Goal: Use online tool/utility: Utilize a website feature to perform a specific function

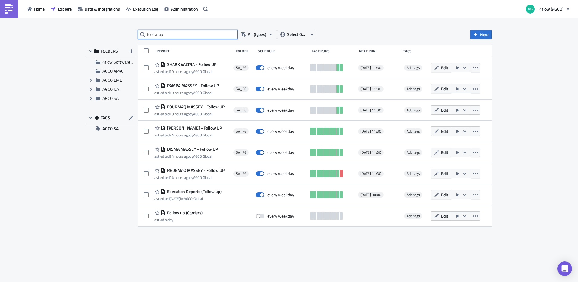
click at [222, 31] on input "follow up" at bounding box center [188, 34] width 100 height 9
type input "f"
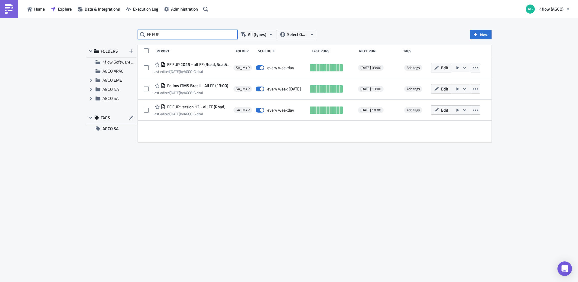
type input "FF FUP"
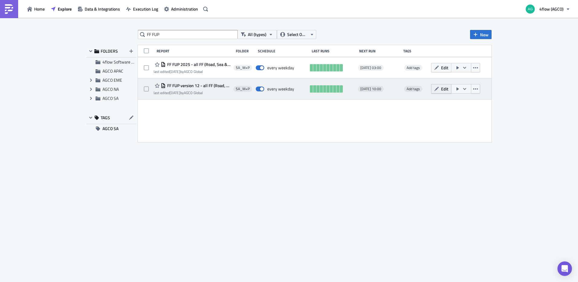
click at [410, 90] on icon "button" at bounding box center [436, 88] width 5 height 5
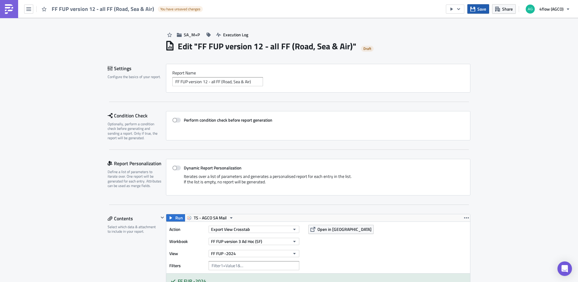
click at [410, 10] on icon "button" at bounding box center [472, 9] width 5 height 5
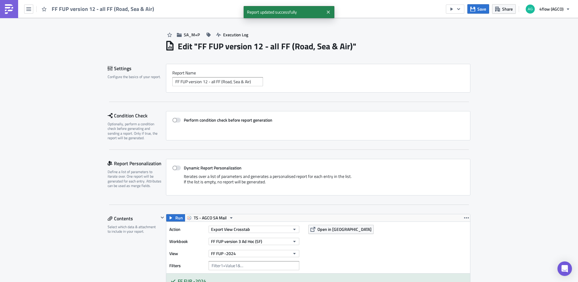
click at [35, 11] on div "FF FUP version 12 - all FF (Road, Sea & Air)" at bounding box center [79, 9] width 158 height 18
click at [31, 11] on button "button" at bounding box center [28, 9] width 9 height 9
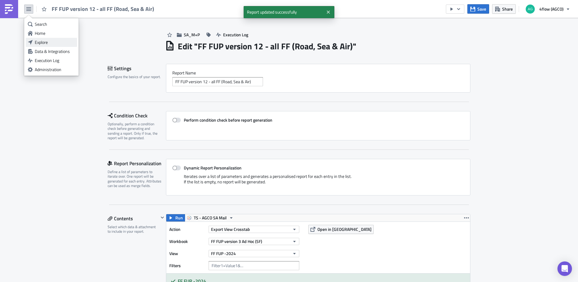
click at [47, 42] on div "Explore" at bounding box center [55, 42] width 40 height 6
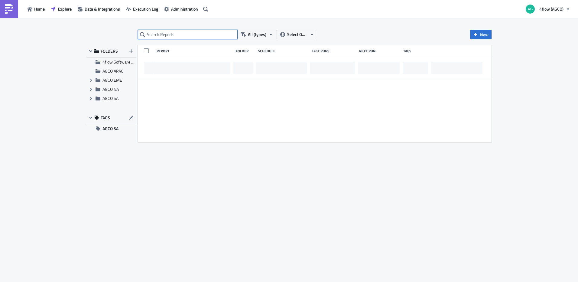
click at [164, 35] on input "text" at bounding box center [188, 34] width 100 height 9
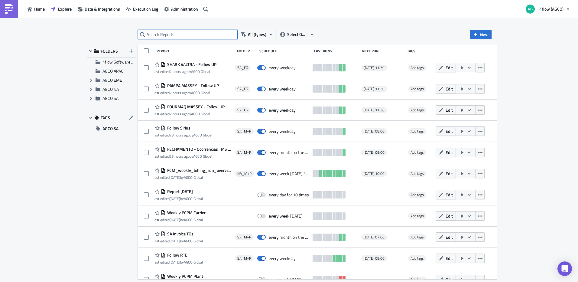
type input "G"
type input "FF FUP"
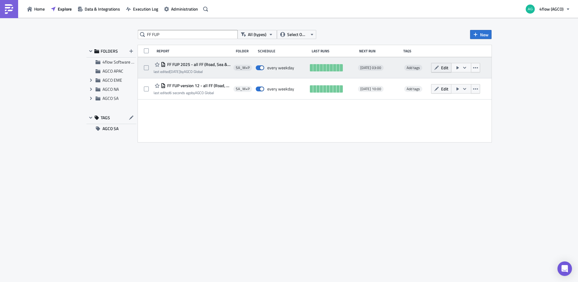
click at [442, 66] on span "Edit" at bounding box center [444, 67] width 7 height 6
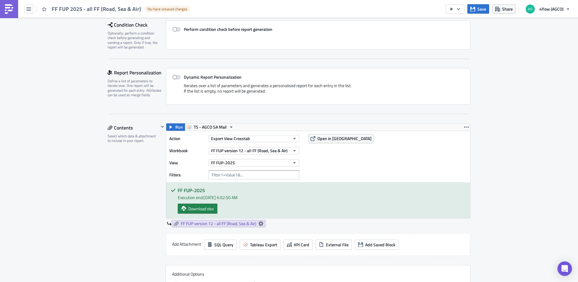
scroll to position [89, 0]
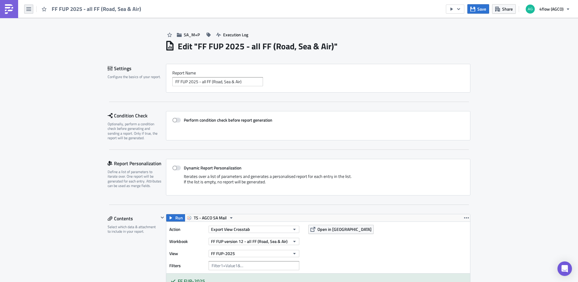
click at [25, 11] on button "button" at bounding box center [28, 9] width 9 height 9
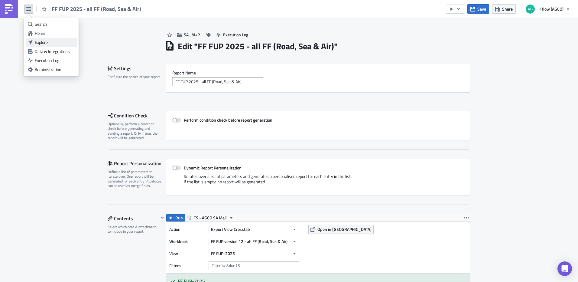
click at [41, 41] on div "Explore" at bounding box center [55, 42] width 40 height 6
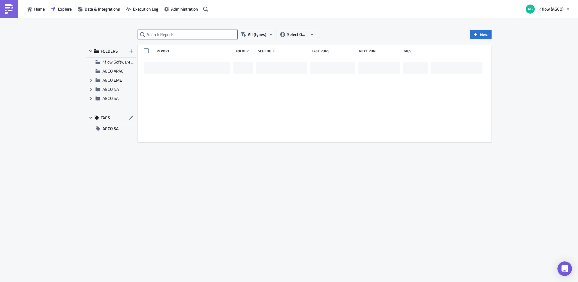
click at [188, 32] on input "text" at bounding box center [188, 34] width 100 height 9
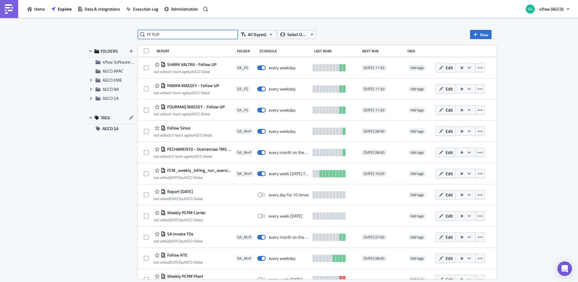
type input "FF FUP"
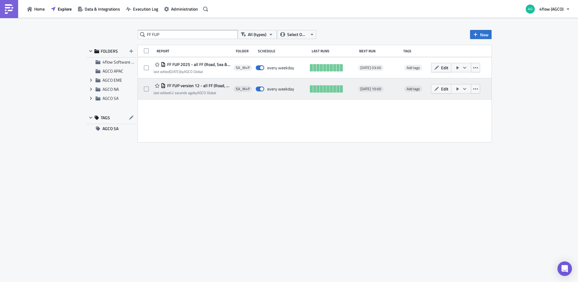
click at [194, 87] on span "FF FUP version 12 - all FF (Road, Sea & Air)" at bounding box center [198, 85] width 65 height 5
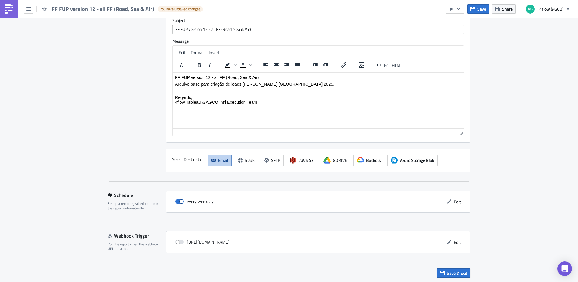
scroll to position [519, 0]
click at [455, 274] on span "Save & Exit" at bounding box center [457, 272] width 21 height 6
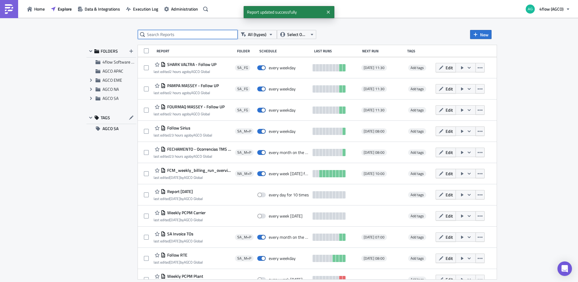
click at [209, 34] on input "text" at bounding box center [188, 34] width 100 height 9
type input "ff fup"
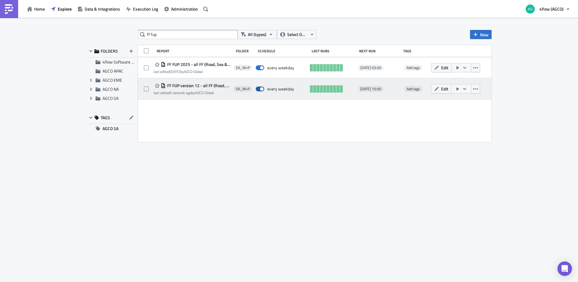
click at [262, 90] on span at bounding box center [260, 88] width 8 height 5
click at [261, 90] on input "checkbox" at bounding box center [259, 89] width 4 height 4
checkbox input "false"
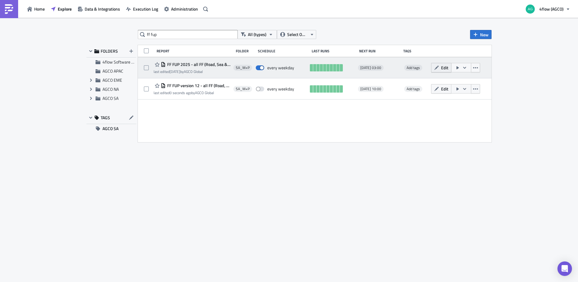
click at [446, 69] on span "Edit" at bounding box center [444, 67] width 7 height 6
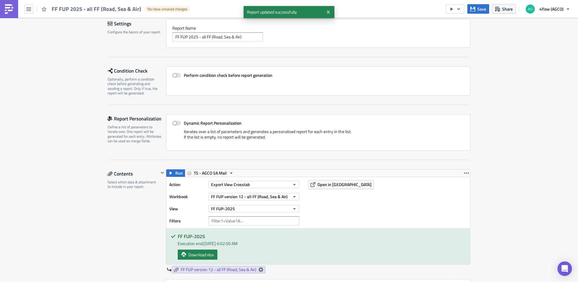
scroll to position [60, 0]
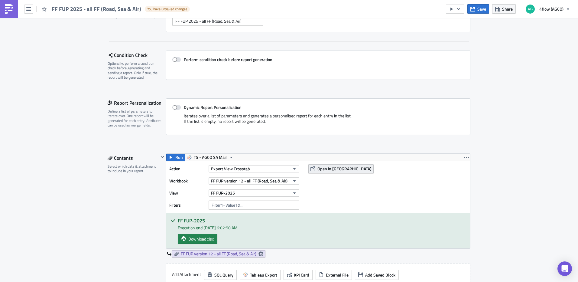
click at [335, 170] on span "Open in [GEOGRAPHIC_DATA]" at bounding box center [344, 168] width 54 height 6
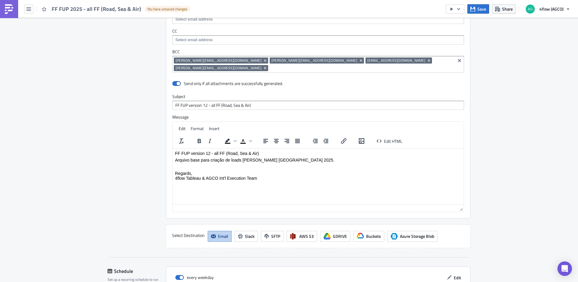
scroll to position [512, 0]
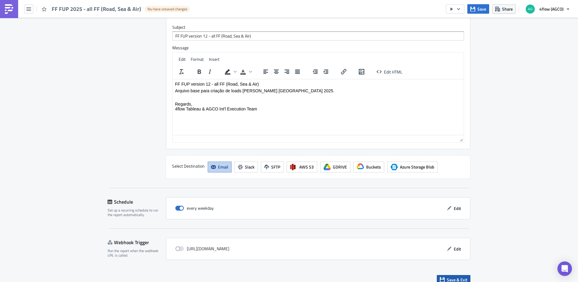
click at [459, 276] on span "Save & Exit" at bounding box center [457, 279] width 21 height 6
